Goal: Task Accomplishment & Management: Use online tool/utility

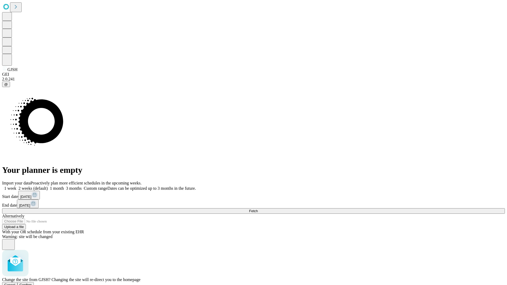
click at [32, 283] on span "Confirm" at bounding box center [26, 285] width 12 height 4
click at [48, 186] on label "2 weeks (default)" at bounding box center [31, 188] width 31 height 4
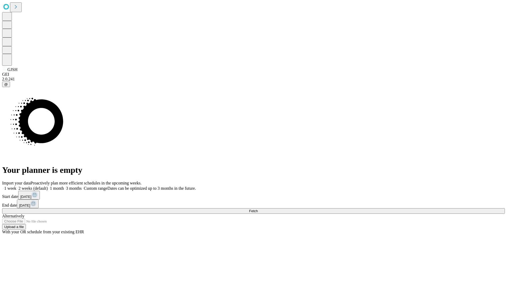
click at [258, 209] on span "Fetch" at bounding box center [253, 211] width 9 height 4
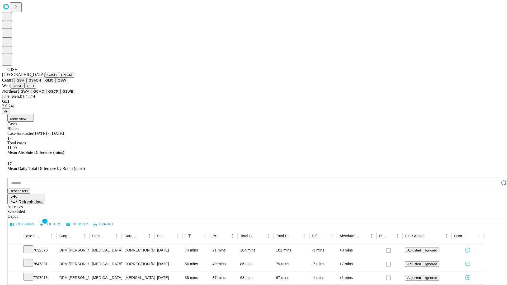
click at [59, 78] on button "GMCM" at bounding box center [66, 75] width 15 height 6
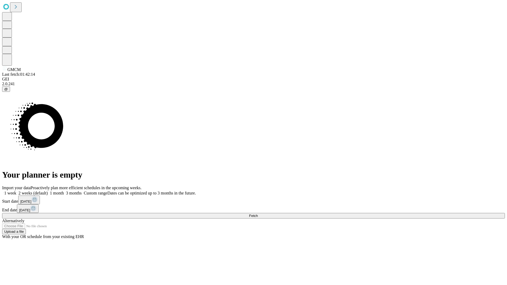
click at [48, 191] on label "2 weeks (default)" at bounding box center [31, 193] width 31 height 4
click at [258, 214] on span "Fetch" at bounding box center [253, 216] width 9 height 4
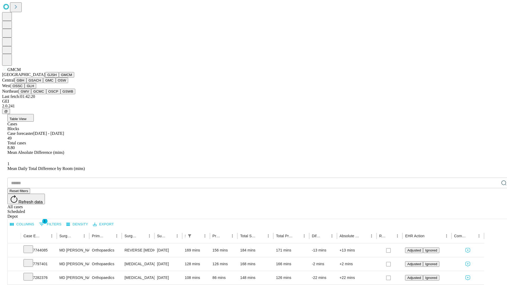
click at [26, 83] on button "GBH" at bounding box center [21, 81] width 12 height 6
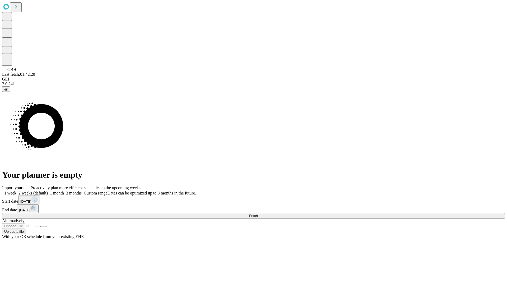
click at [48, 191] on label "2 weeks (default)" at bounding box center [31, 193] width 31 height 4
click at [258, 214] on span "Fetch" at bounding box center [253, 216] width 9 height 4
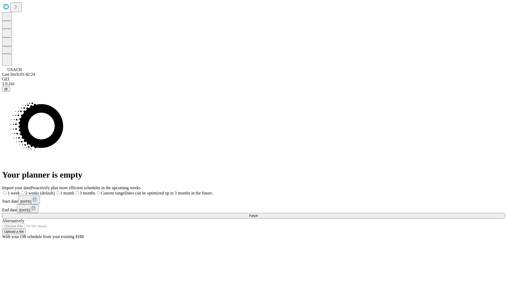
click at [55, 191] on label "2 weeks (default)" at bounding box center [37, 193] width 35 height 4
click at [258, 214] on span "Fetch" at bounding box center [253, 216] width 9 height 4
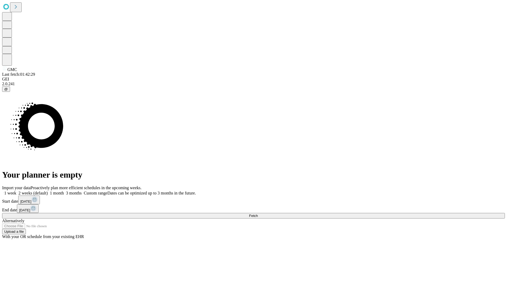
click at [48, 191] on label "2 weeks (default)" at bounding box center [31, 193] width 31 height 4
click at [258, 214] on span "Fetch" at bounding box center [253, 216] width 9 height 4
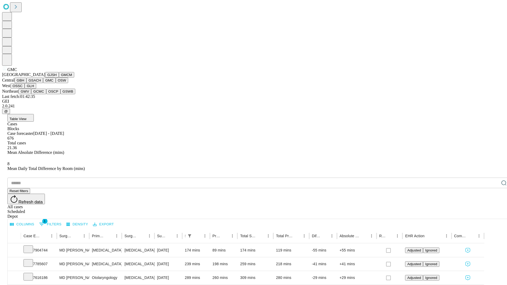
click at [56, 83] on button "OSW" at bounding box center [62, 81] width 13 height 6
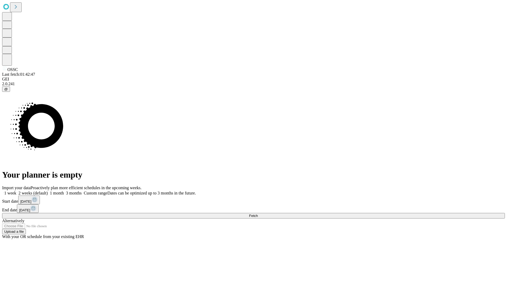
click at [48, 191] on label "2 weeks (default)" at bounding box center [31, 193] width 31 height 4
click at [258, 214] on span "Fetch" at bounding box center [253, 216] width 9 height 4
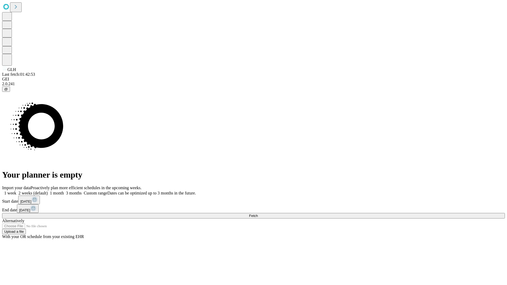
click at [48, 191] on label "2 weeks (default)" at bounding box center [31, 193] width 31 height 4
click at [258, 214] on span "Fetch" at bounding box center [253, 216] width 9 height 4
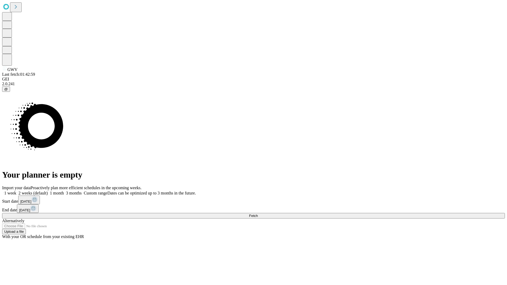
click at [48, 191] on label "2 weeks (default)" at bounding box center [31, 193] width 31 height 4
click at [258, 214] on span "Fetch" at bounding box center [253, 216] width 9 height 4
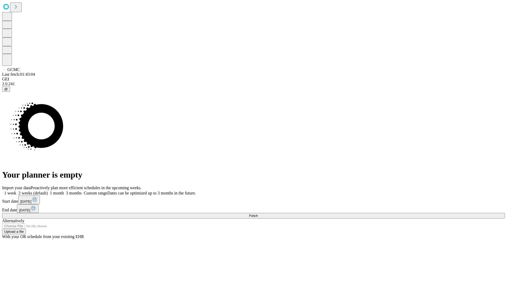
click at [48, 191] on label "2 weeks (default)" at bounding box center [31, 193] width 31 height 4
click at [258, 214] on span "Fetch" at bounding box center [253, 216] width 9 height 4
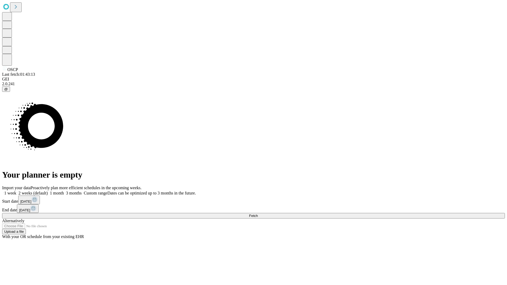
click at [48, 191] on label "2 weeks (default)" at bounding box center [31, 193] width 31 height 4
click at [258, 214] on span "Fetch" at bounding box center [253, 216] width 9 height 4
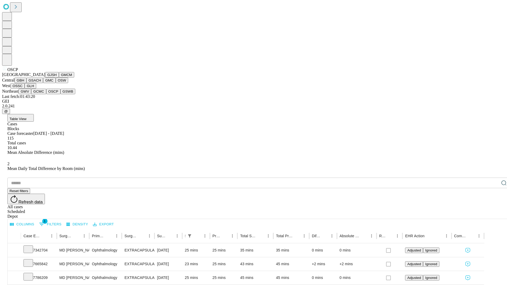
click at [60, 94] on button "GSWB" at bounding box center [67, 92] width 15 height 6
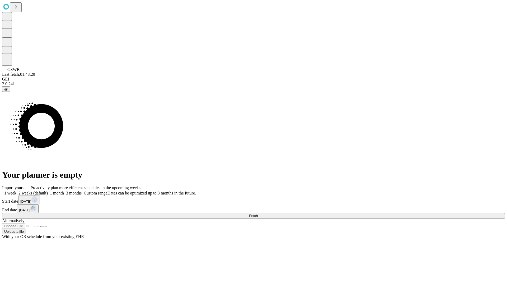
click at [258, 214] on span "Fetch" at bounding box center [253, 216] width 9 height 4
